Goal: Information Seeking & Learning: Understand process/instructions

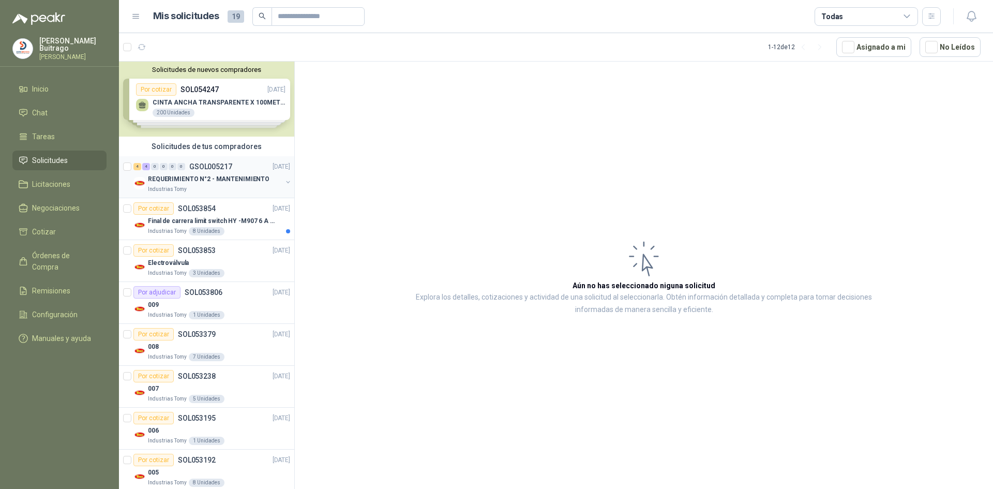
click at [213, 178] on p "REQUERIMIENTO N°2 - MANTENIMIENTO" at bounding box center [209, 179] width 122 height 10
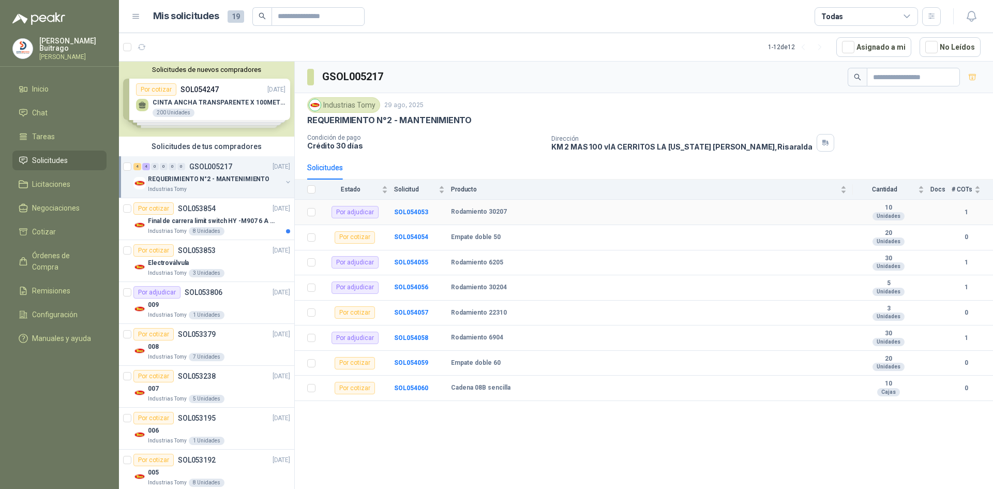
click at [488, 213] on b "Rodamiento 30207" at bounding box center [479, 212] width 56 height 8
click at [420, 210] on b "SOL054053" at bounding box center [411, 211] width 34 height 7
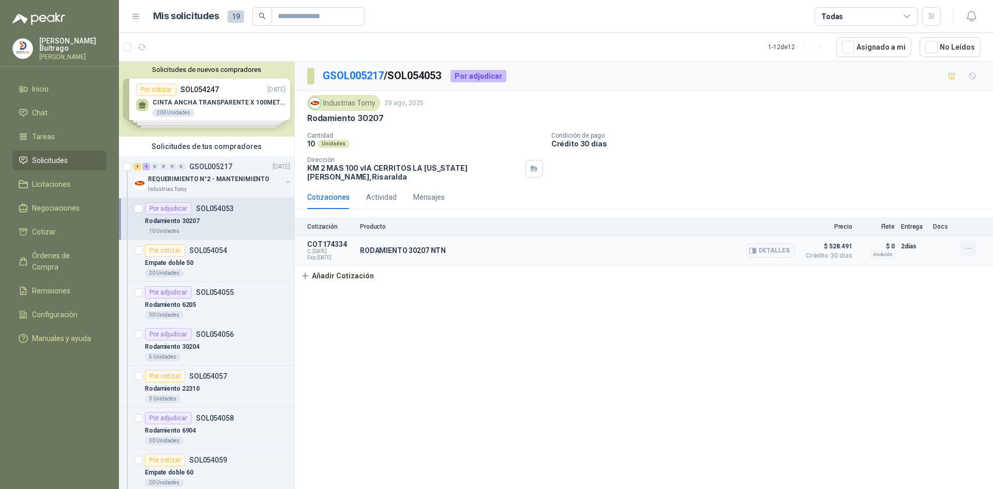
click at [968, 244] on icon "button" at bounding box center [968, 248] width 9 height 9
click at [198, 110] on div "Solicitudes de nuevos compradores Por cotizar SOL054247 [DATE] CINTA ANCHA TRAN…" at bounding box center [206, 99] width 175 height 75
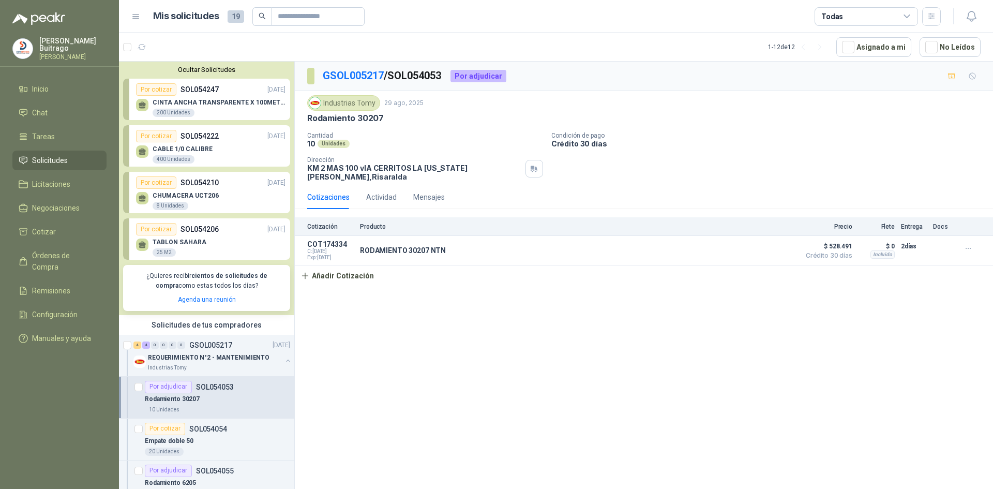
click at [177, 160] on div "400 Unidades" at bounding box center [174, 159] width 42 height 8
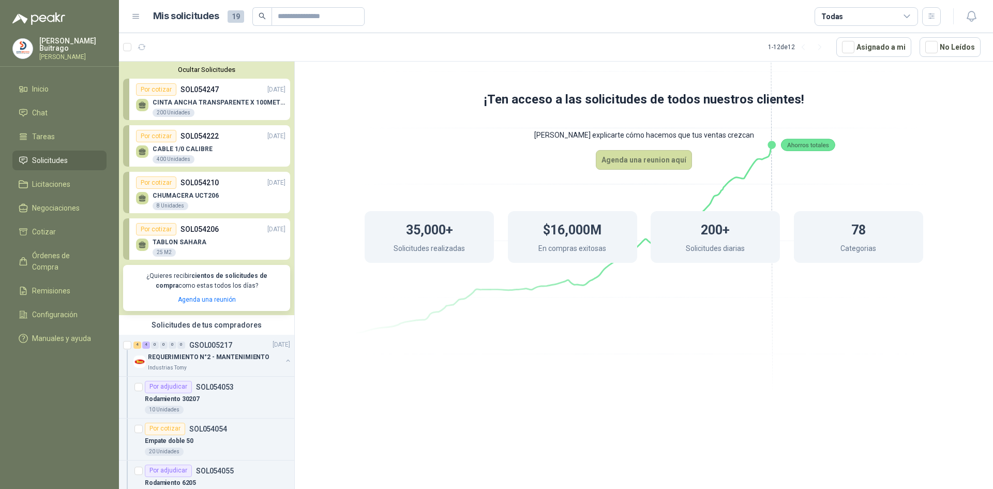
click at [193, 87] on p "SOL054247" at bounding box center [199, 89] width 38 height 11
click at [177, 98] on div "CINTA ANCHA TRANSPARENTE X 100METROS 200 Unidades" at bounding box center [210, 107] width 149 height 22
click at [181, 110] on div "200 Unidades" at bounding box center [174, 113] width 42 height 8
click at [161, 90] on div "Por cotizar" at bounding box center [156, 89] width 40 height 12
click at [163, 91] on div "Por cotizar" at bounding box center [156, 89] width 40 height 12
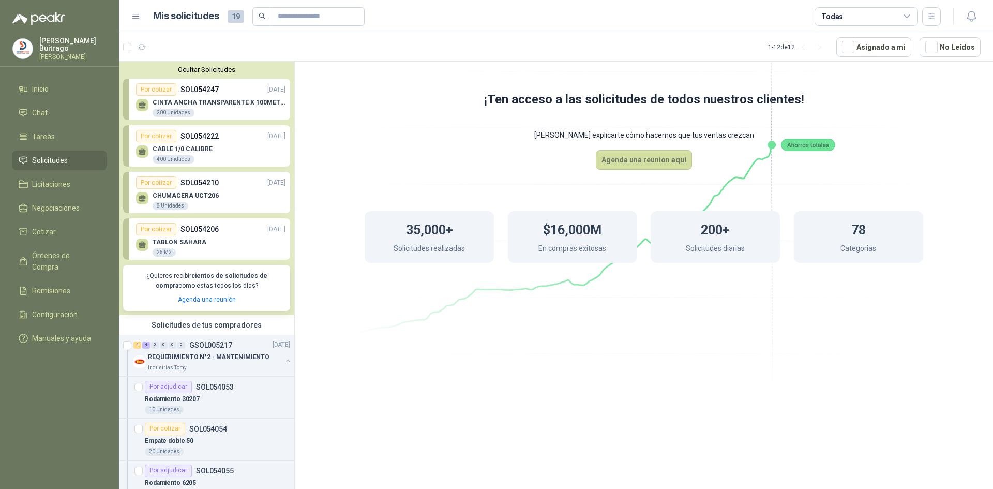
click at [170, 149] on p "CABLE 1/0 CALIBRE" at bounding box center [183, 148] width 60 height 7
click at [182, 198] on p "CHUMACERA UCT206" at bounding box center [186, 195] width 66 height 7
click at [181, 197] on p "CHUMACERA UCT206" at bounding box center [186, 195] width 66 height 7
click at [139, 201] on icon at bounding box center [142, 198] width 9 height 9
click at [138, 201] on icon at bounding box center [142, 198] width 9 height 9
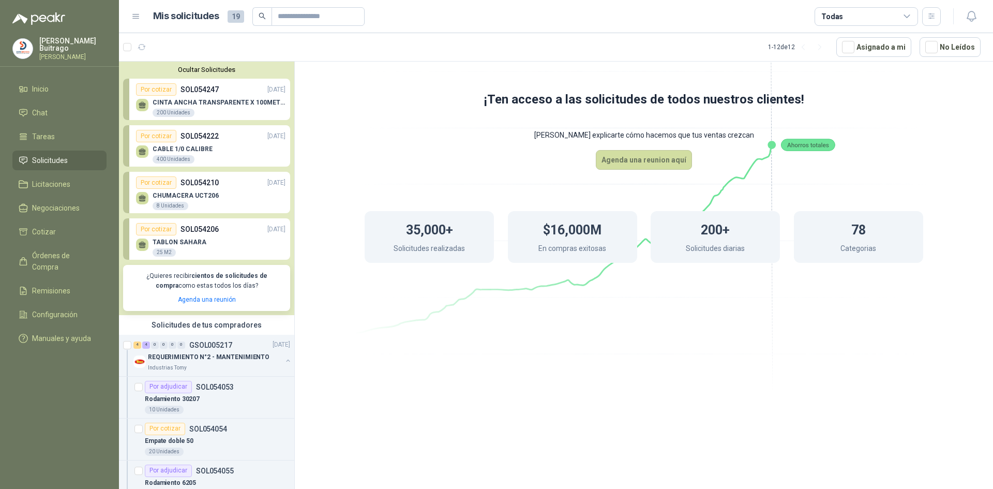
click at [146, 245] on icon at bounding box center [142, 244] width 9 height 9
click at [148, 245] on div "TABLON SAHARA 25 M2" at bounding box center [210, 246] width 149 height 22
click at [270, 221] on link "Por cotizar SOL054206 [DATE] TABLON SAHARA 25 M2" at bounding box center [206, 238] width 167 height 41
click at [208, 297] on link "Agenda una reunión" at bounding box center [207, 299] width 58 height 7
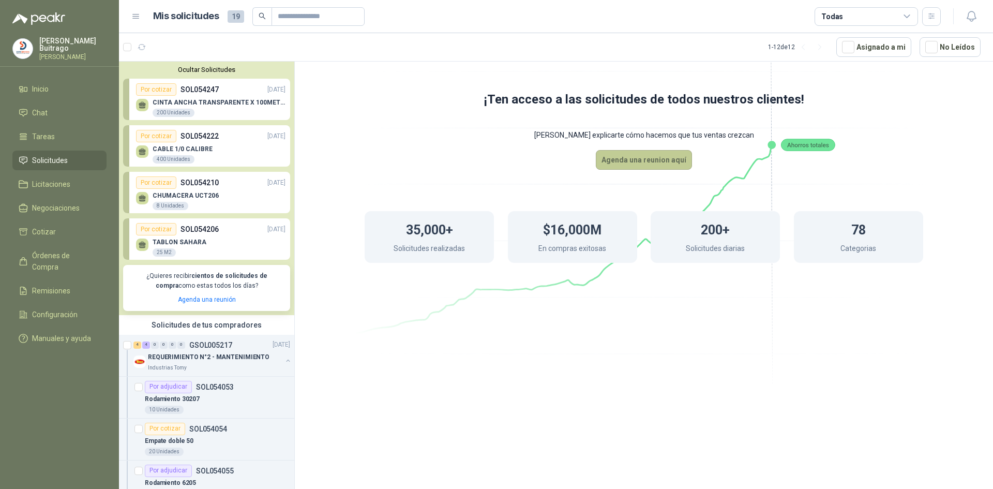
click at [651, 162] on button "Agenda una reunion aquí" at bounding box center [644, 160] width 96 height 20
click at [187, 70] on button "Ocultar Solicitudes" at bounding box center [206, 70] width 167 height 8
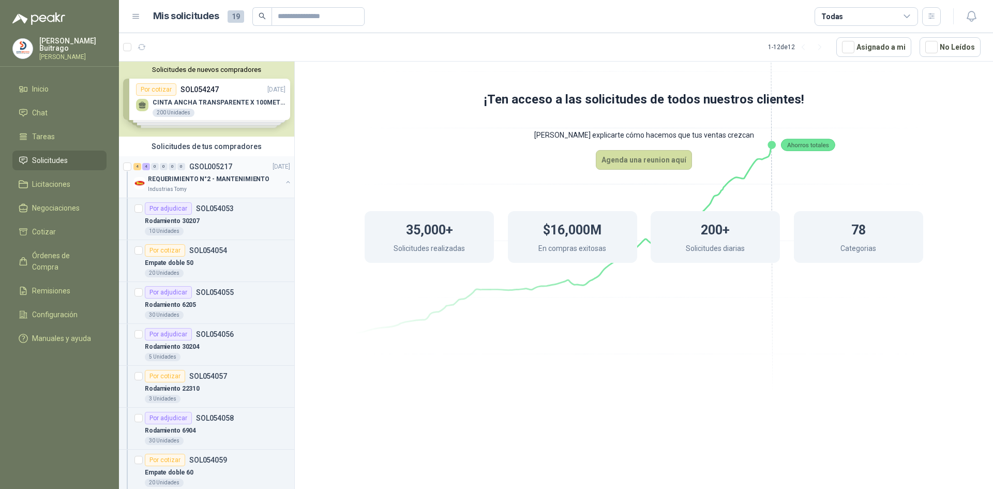
click at [242, 180] on p "REQUERIMIENTO N°2 - MANTENIMIENTO" at bounding box center [209, 179] width 122 height 10
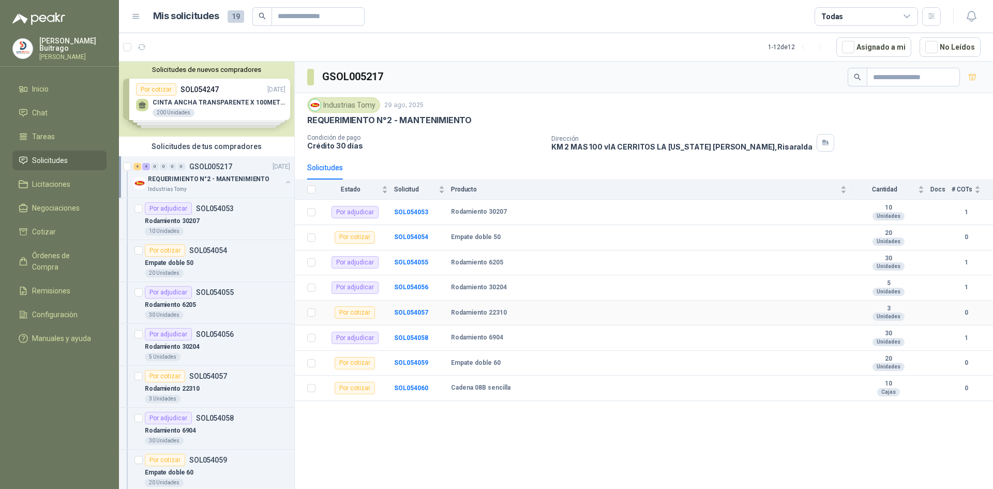
click at [404, 308] on td "SOL054057" at bounding box center [422, 312] width 57 height 25
click at [202, 290] on p "SOL054055" at bounding box center [215, 292] width 38 height 7
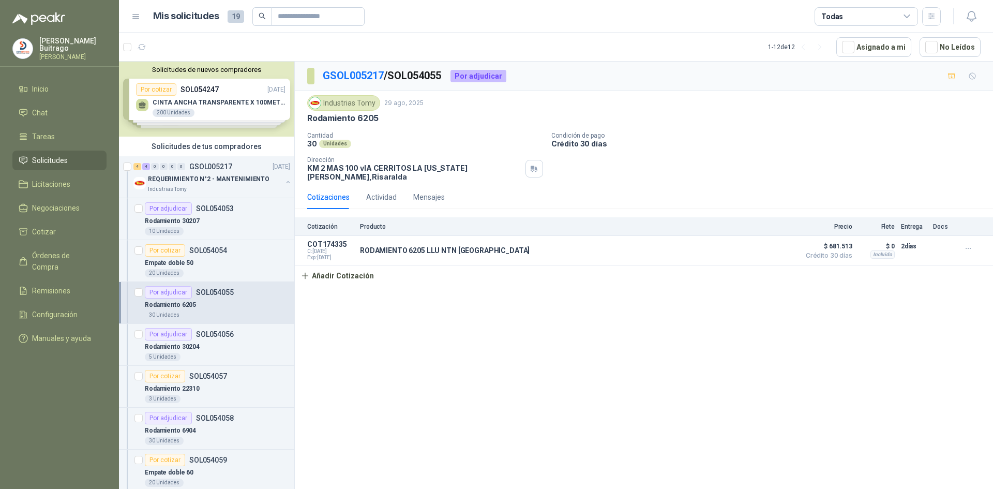
click at [204, 290] on p "SOL054055" at bounding box center [215, 292] width 38 height 7
click at [220, 328] on div "Por adjudicar SOL054056" at bounding box center [189, 334] width 89 height 12
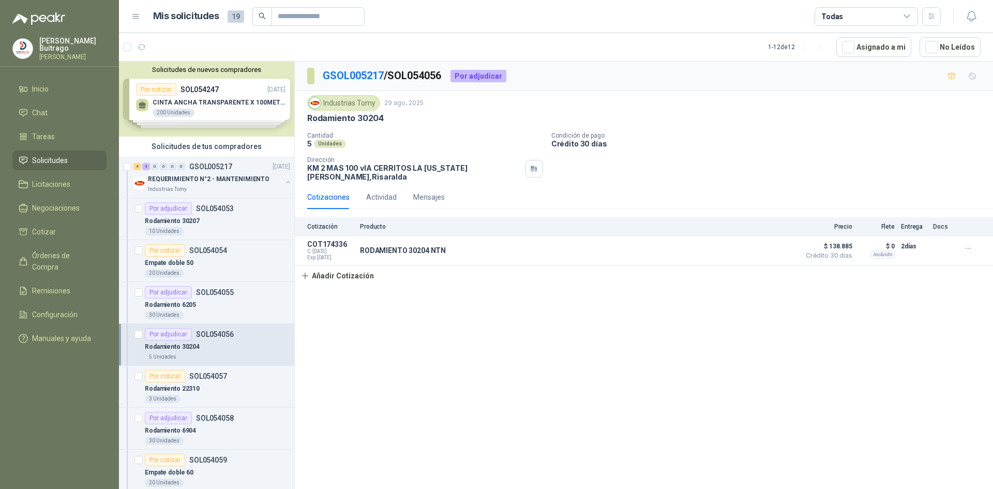
click at [222, 324] on article "Por adjudicar SOL054056 Rodamiento 30204  5 Unidades" at bounding box center [206, 345] width 175 height 42
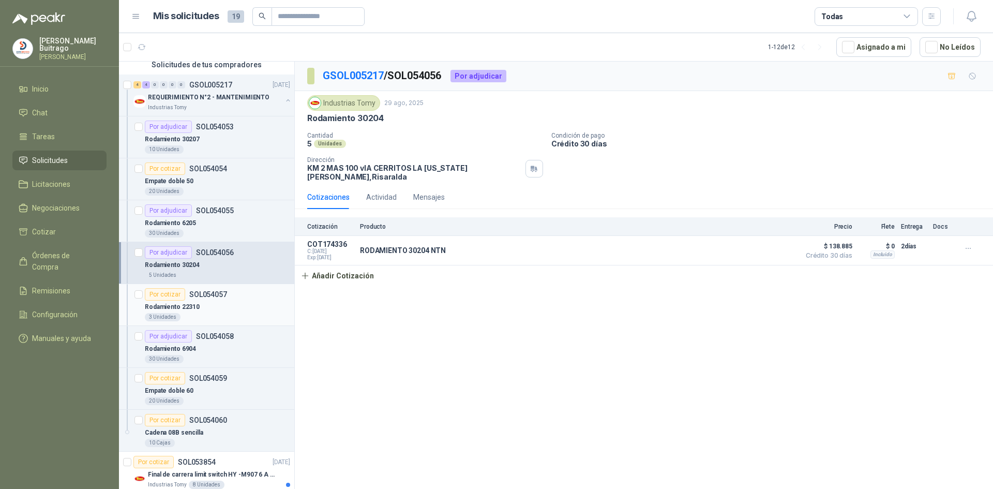
scroll to position [103, 0]
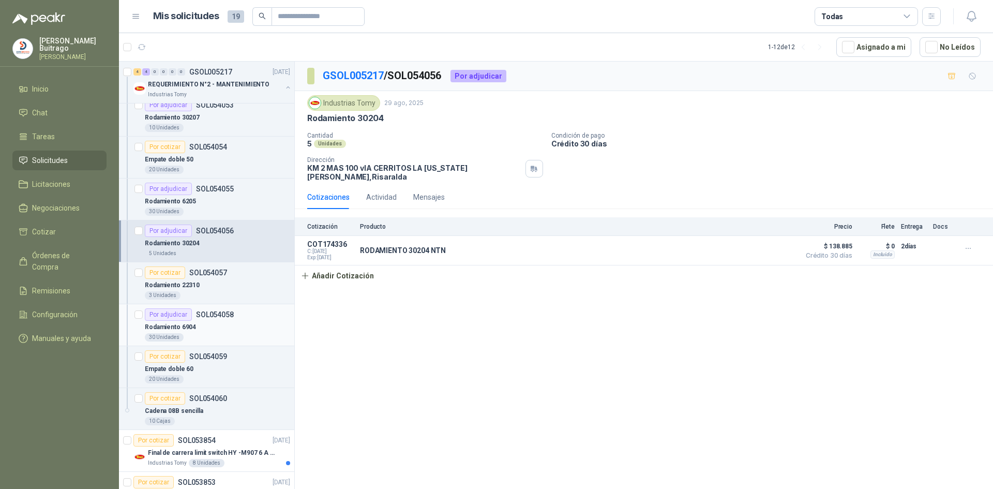
click at [222, 316] on p "SOL054058" at bounding box center [215, 314] width 38 height 7
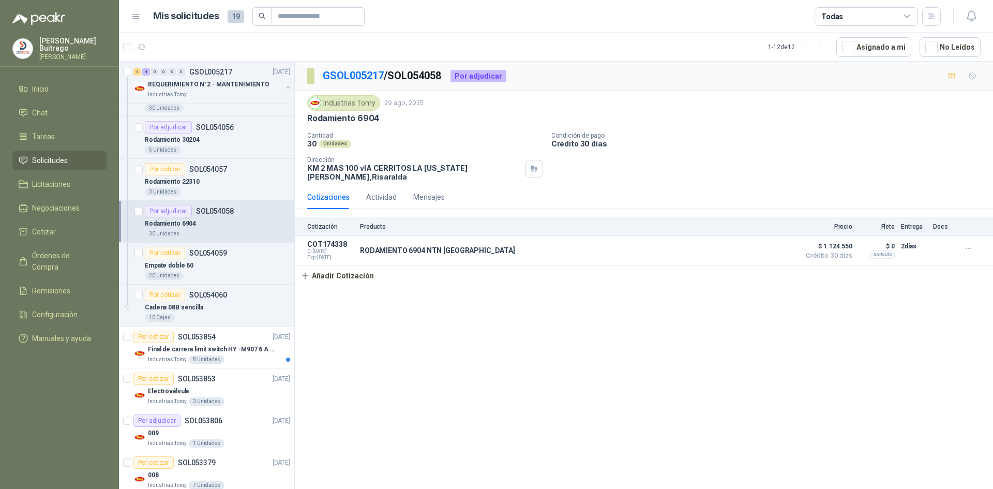
scroll to position [259, 0]
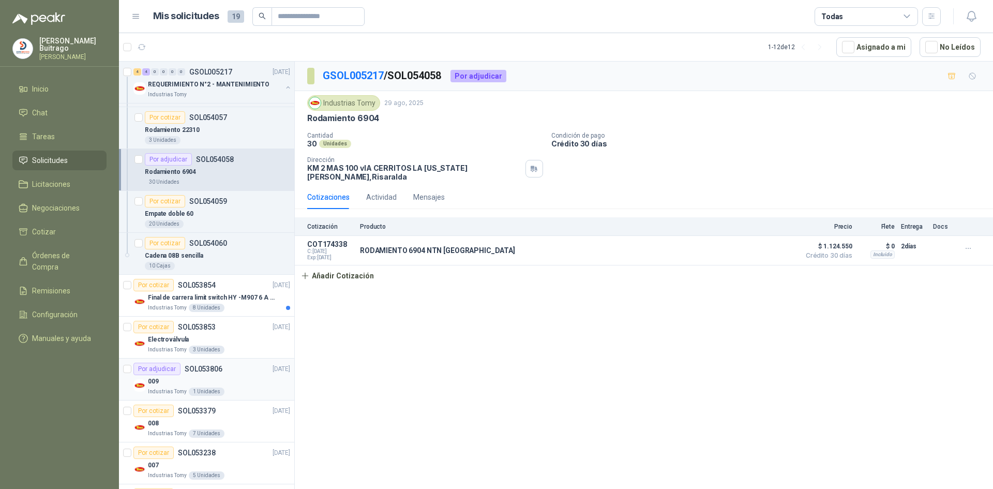
click at [207, 361] on article "Por adjudicar SOL053806 [DATE] 009 Industrias Tomy 1 Unidades" at bounding box center [206, 379] width 175 height 42
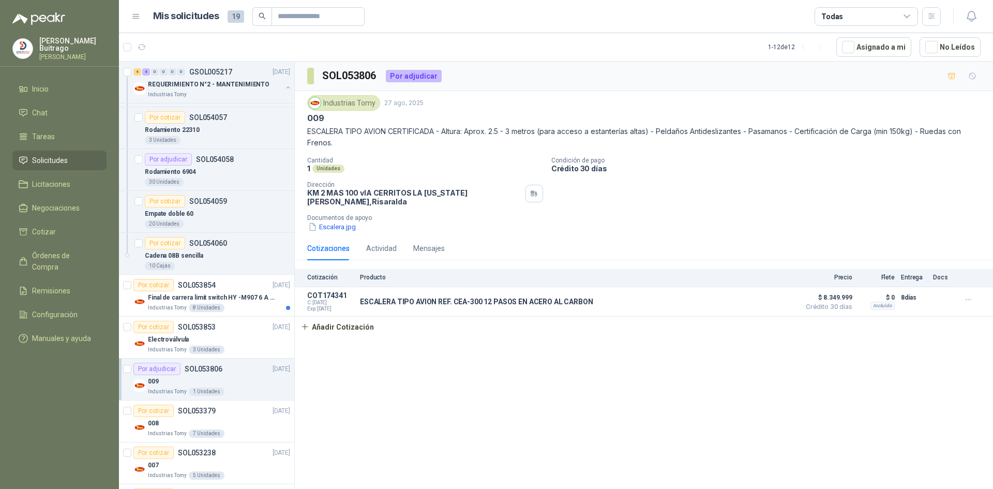
click at [208, 365] on p "SOL053806" at bounding box center [204, 368] width 38 height 7
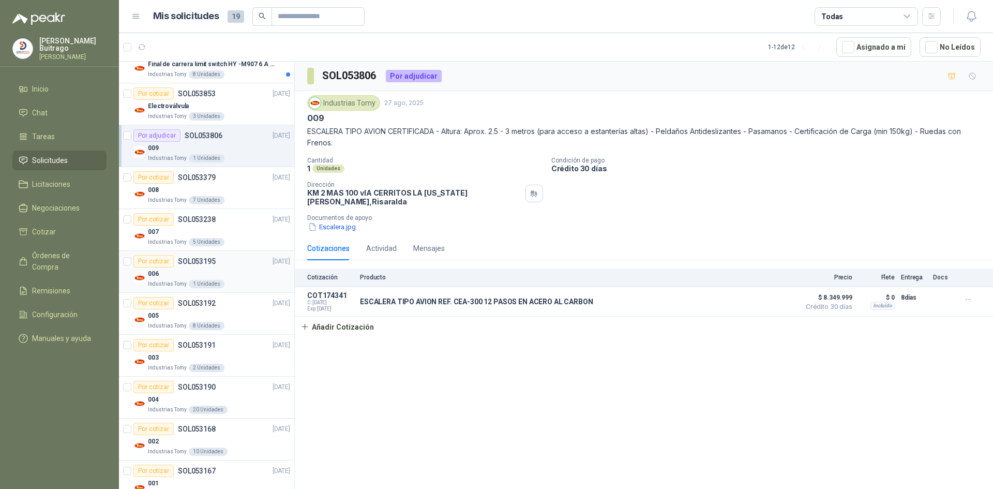
scroll to position [516, 0]
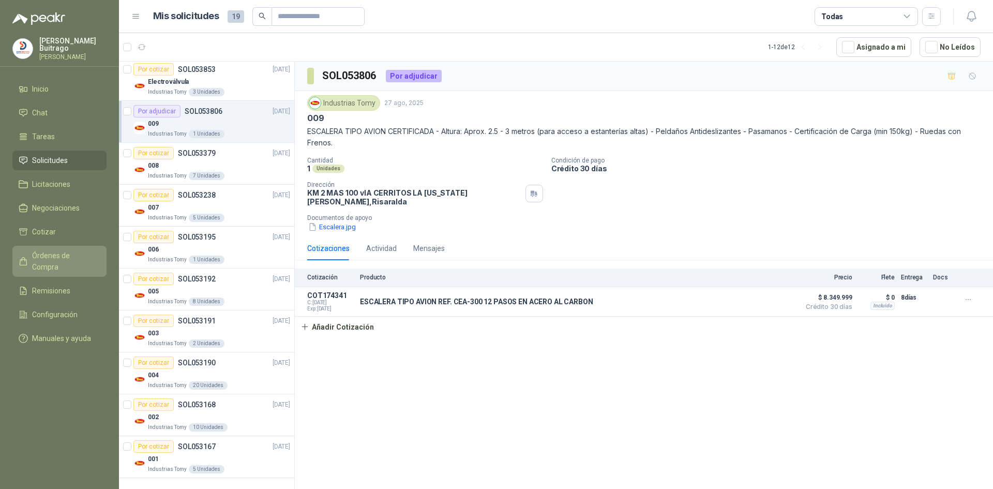
click at [88, 255] on span "Órdenes de Compra" at bounding box center [64, 261] width 65 height 23
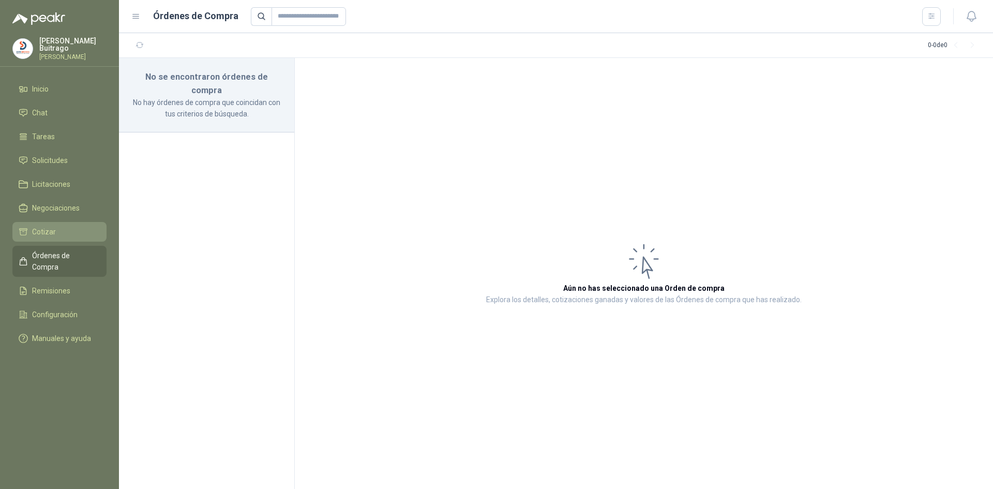
click at [51, 228] on span "Cotizar" at bounding box center [44, 231] width 24 height 11
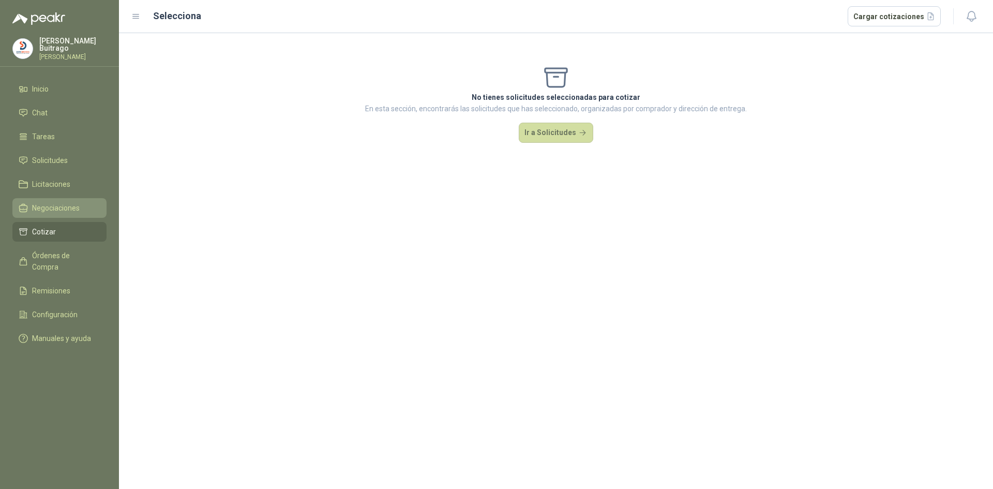
click at [67, 210] on span "Negociaciones" at bounding box center [56, 207] width 48 height 11
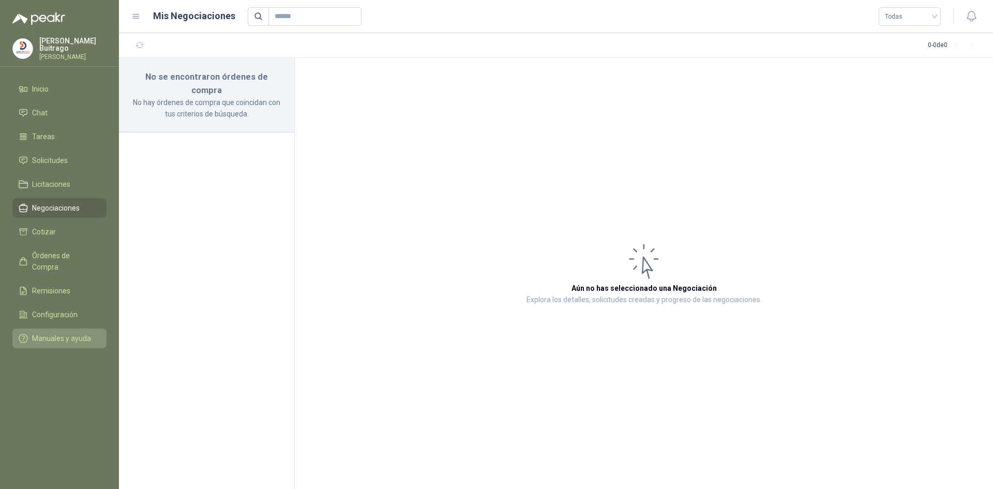
click at [86, 333] on span "Manuales y ayuda" at bounding box center [61, 338] width 59 height 11
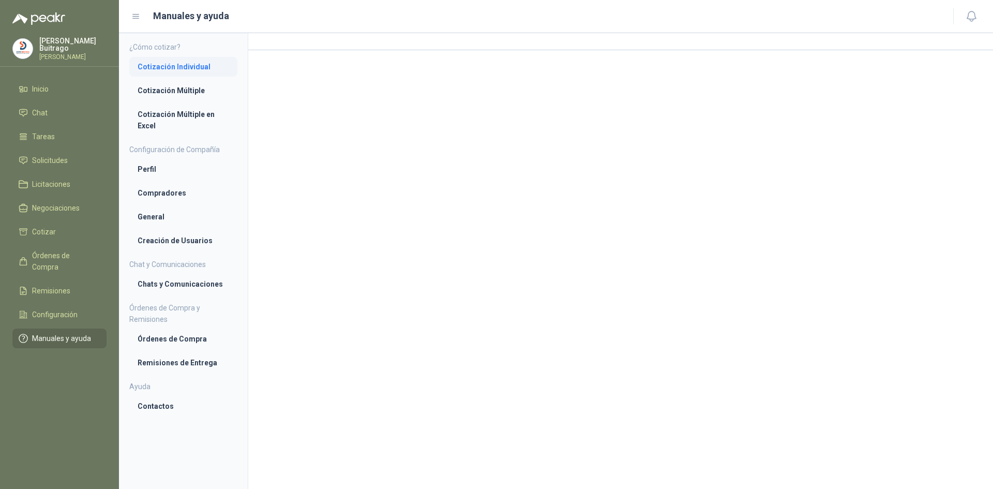
click at [180, 62] on li "Cotización Individual" at bounding box center [184, 66] width 92 height 11
click at [169, 90] on li "Cotización Múltiple" at bounding box center [184, 91] width 92 height 11
click at [177, 338] on li "Órdenes de Compra" at bounding box center [184, 339] width 92 height 11
click at [61, 253] on span "Órdenes de Compra" at bounding box center [64, 261] width 65 height 23
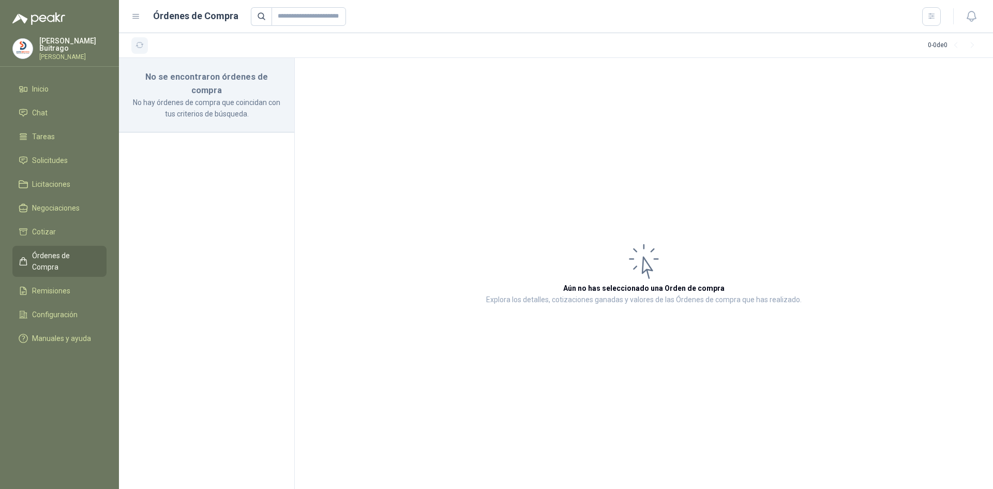
click at [134, 51] on button "button" at bounding box center [139, 45] width 17 height 17
click at [65, 104] on link "Chat" at bounding box center [59, 113] width 94 height 20
